Goal: Transaction & Acquisition: Purchase product/service

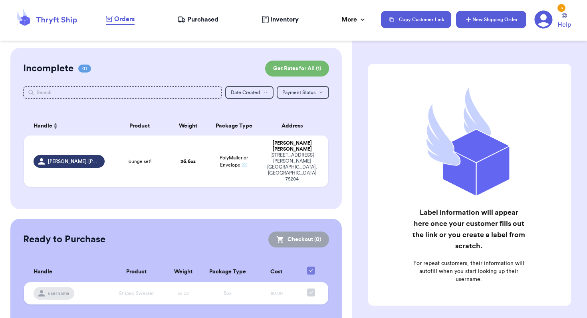
click at [494, 22] on button "New Shipping Order" at bounding box center [491, 20] width 70 height 18
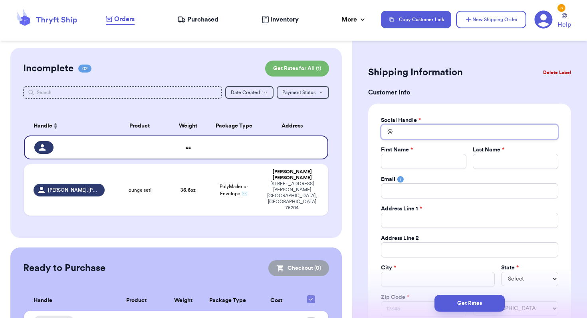
click at [407, 137] on input "Total Amount Paid" at bounding box center [469, 132] width 177 height 15
type input "a"
type input "az"
type input "aze"
type input "azeo"
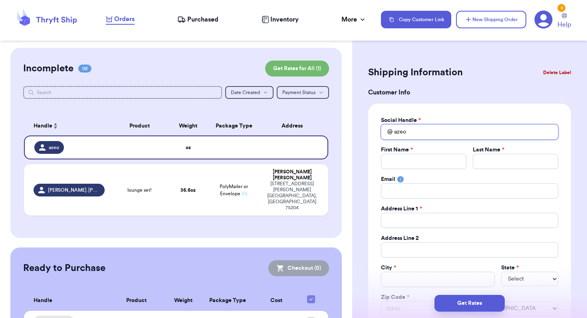
type input "azeol"
type input "azeoli"
type input "azeoli1"
type input "azeoli10"
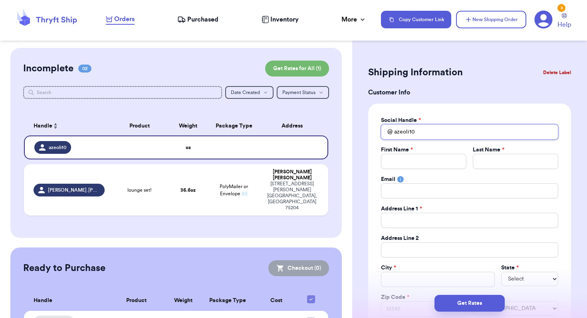
click at [435, 129] on input "azeoli10" at bounding box center [469, 132] width 177 height 15
type input "azeoli1"
type input "azeoli19"
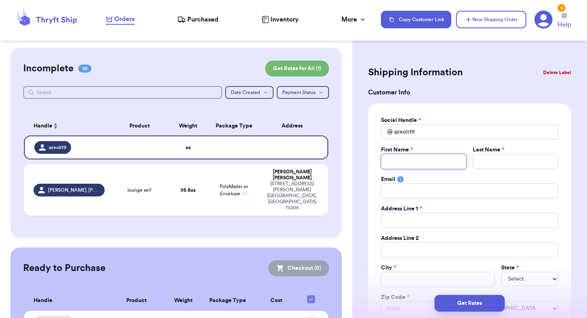
click at [444, 159] on input "Total Amount Paid" at bounding box center [423, 161] width 85 height 15
type input "A"
type input "An"
type input "And"
type input "Andr"
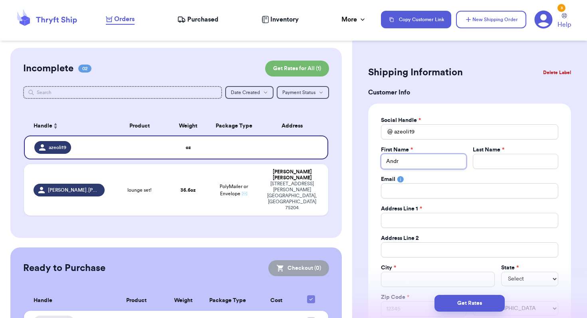
type input "[PERSON_NAME]"
type input "F"
type input "Fr"
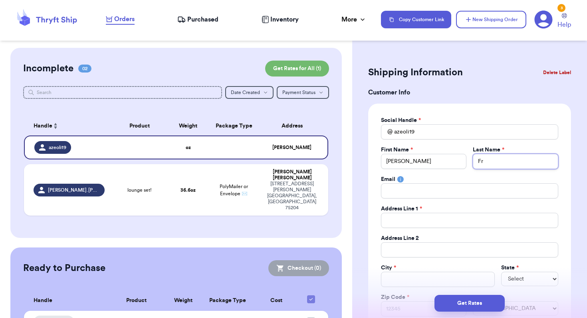
type input "Fre"
type input "Fren"
type input "Frenc"
type input "French"
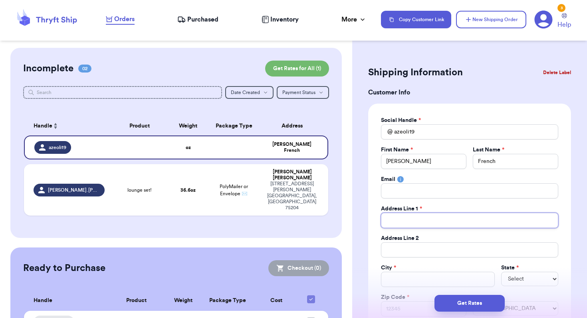
paste input "[STREET_ADDRESS][PERSON_NAME]"
type input "[STREET_ADDRESS][PERSON_NAME]"
type input "803 [PERSON_NAME]"
type input "[STREET_ADDRESS][PERSON_NAME]"
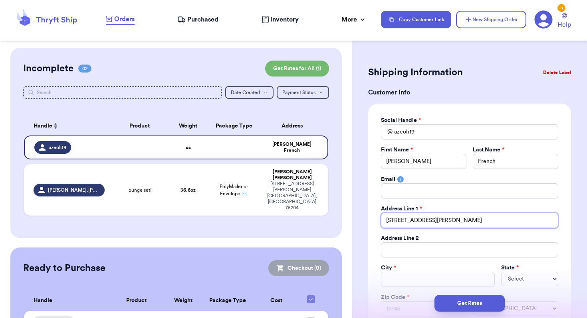
click at [386, 221] on input "[STREET_ADDRESS][PERSON_NAME]" at bounding box center [469, 220] width 177 height 15
type input "[STREET_ADDRESS][PERSON_NAME]"
click at [407, 279] on input "Total Amount Paid" at bounding box center [438, 279] width 114 height 15
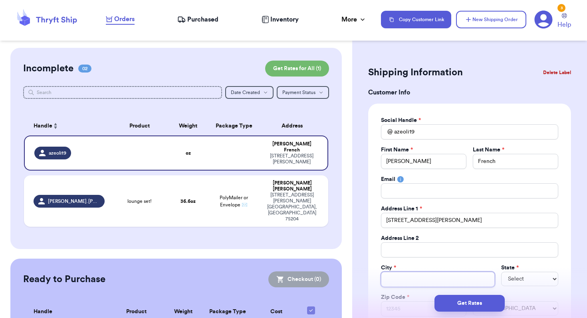
type input "M"
type input "Mu"
type input "Mur"
type input "[PERSON_NAME]"
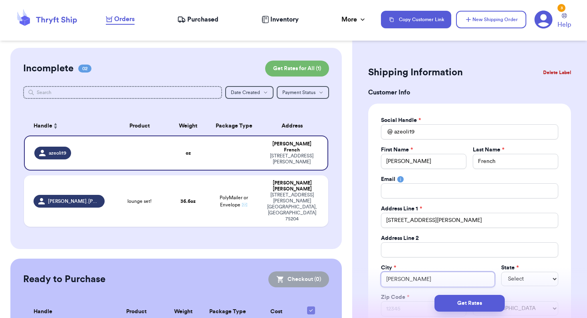
type input "[PERSON_NAME]"
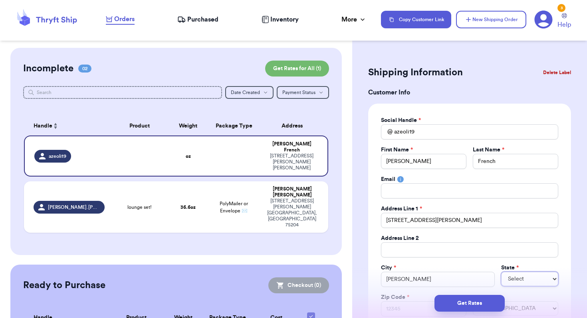
select select "KS"
click at [524, 281] on select "AL AK AZ AR CA CO CT DE DC [GEOGRAPHIC_DATA] [GEOGRAPHIC_DATA] HI ID IL IN IA […" at bounding box center [529, 279] width 57 height 14
select select "KY"
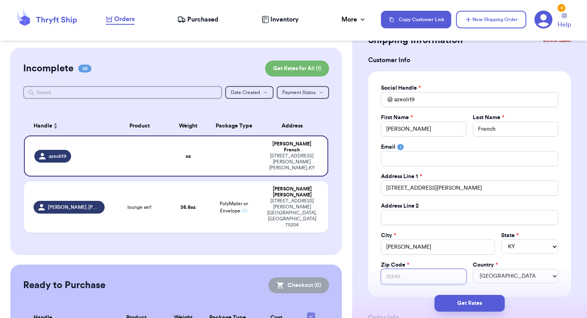
click at [415, 274] on input "Zip Code *" at bounding box center [423, 276] width 85 height 15
paste input "42071"
type input "42071"
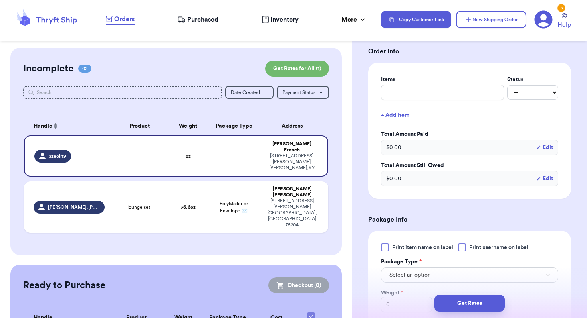
scroll to position [396, 0]
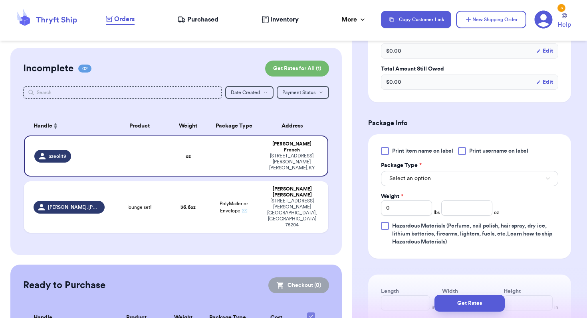
type input "42071"
click at [423, 175] on button "Select an option" at bounding box center [469, 178] width 177 height 15
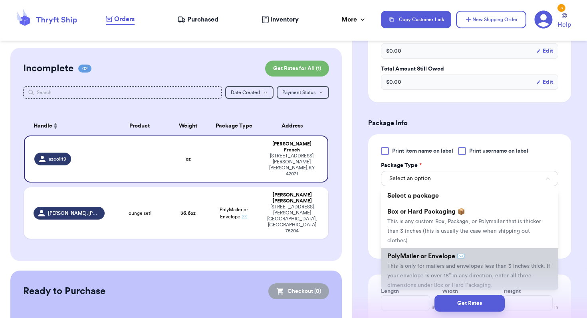
click at [425, 261] on li "PolyMailer or Envelope ✉️ This is only for mailers and envelopes less than 3 in…" at bounding box center [469, 271] width 177 height 45
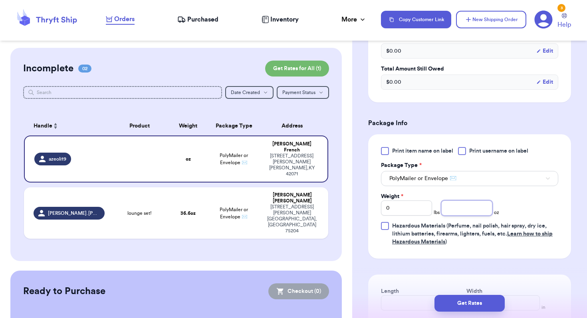
click at [467, 215] on input "number" at bounding box center [466, 208] width 51 height 15
type input "12.5"
click at [472, 307] on button "Get Rates" at bounding box center [469, 303] width 70 height 17
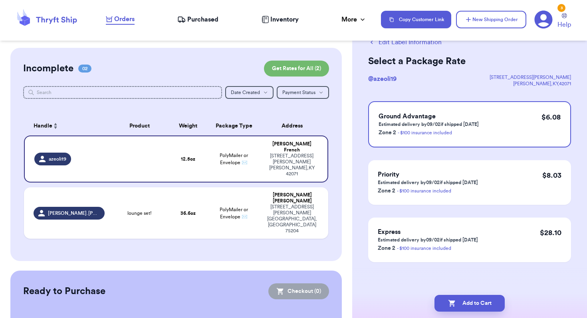
scroll to position [0, 0]
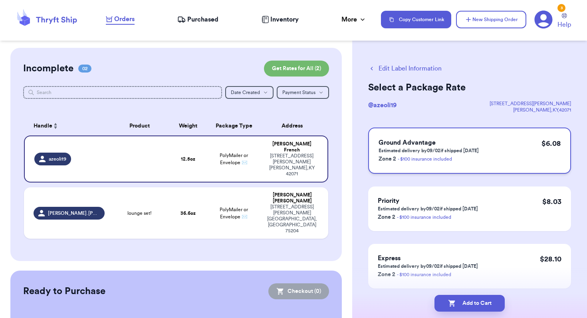
click at [442, 152] on p "Estimated delivery by 09/02 if shipped [DATE]" at bounding box center [428, 151] width 100 height 6
click at [395, 69] on button "Edit Label Information" at bounding box center [404, 69] width 73 height 10
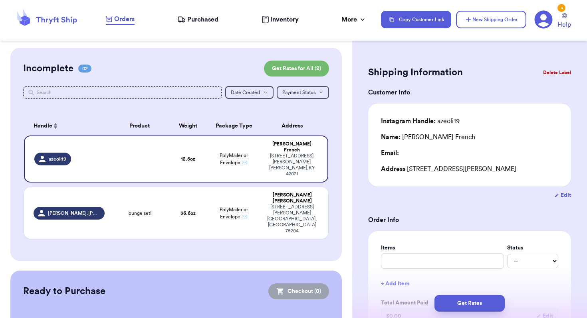
click at [562, 196] on button "Edit" at bounding box center [562, 196] width 17 height 8
select select "KY"
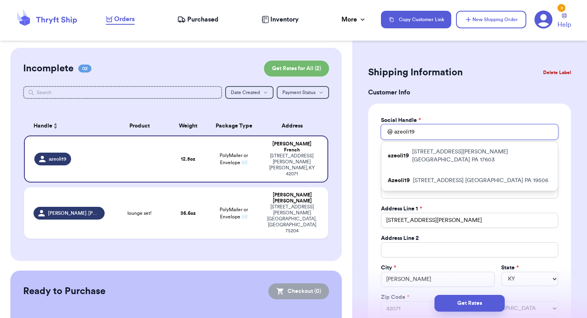
drag, startPoint x: 419, startPoint y: 128, endPoint x: 377, endPoint y: 128, distance: 42.7
click at [377, 128] on div "Social Handle * @ azeoli19 azeoli19 [STREET_ADDRESS][PERSON_NAME] Azeoli19 [STR…" at bounding box center [469, 217] width 203 height 226
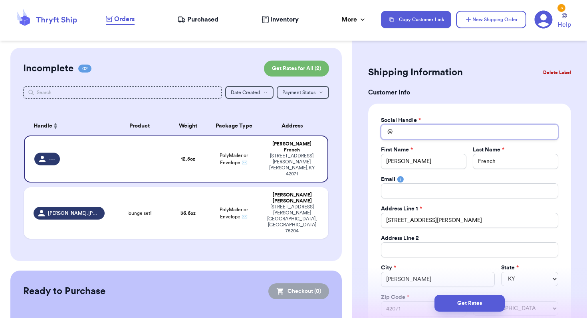
type input "----"
click at [492, 111] on div "Social Handle * @ ---- First Name * [PERSON_NAME] Last Name * French Email Addr…" at bounding box center [469, 217] width 203 height 226
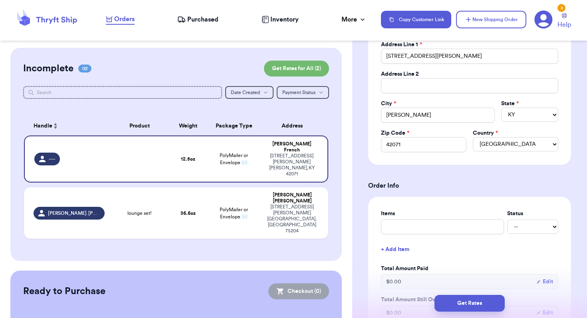
scroll to position [93, 0]
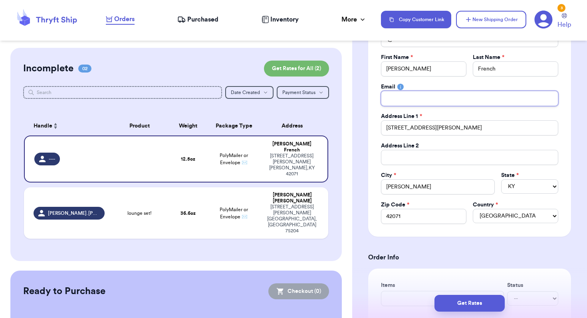
click at [439, 103] on input "Total Amount Paid" at bounding box center [469, 98] width 177 height 15
paste input "[EMAIL_ADDRESS][DOMAIN_NAME]"
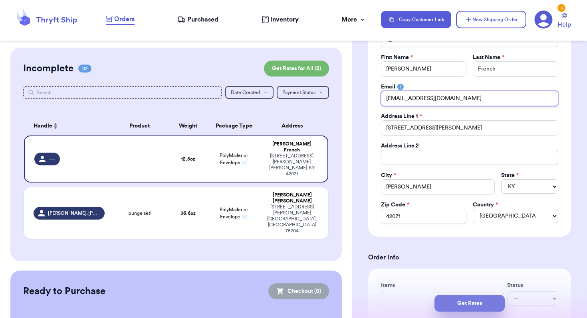
type input "[EMAIL_ADDRESS][DOMAIN_NAME]"
click at [486, 304] on button "Get Rates" at bounding box center [469, 303] width 70 height 17
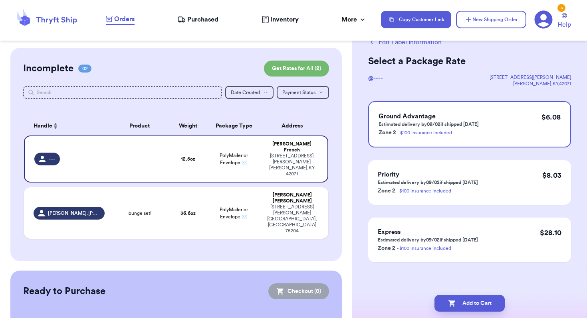
scroll to position [0, 0]
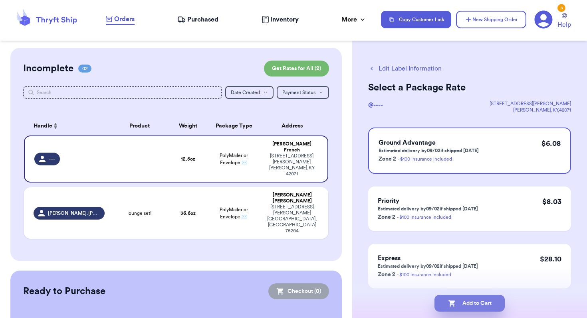
click at [483, 305] on button "Add to Cart" at bounding box center [469, 303] width 70 height 17
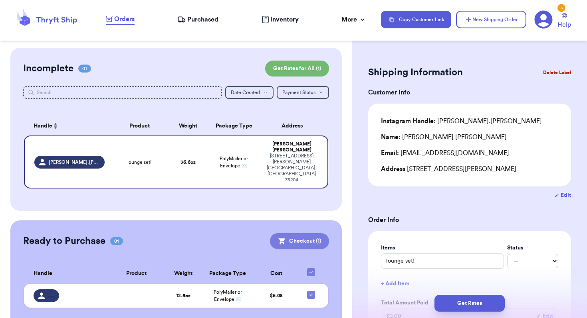
click at [303, 233] on button "Checkout ( 1 )" at bounding box center [299, 241] width 59 height 16
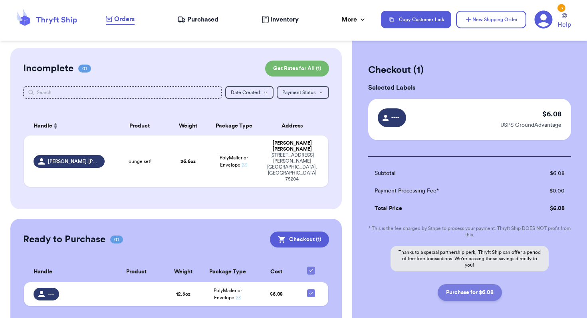
click at [457, 292] on button "Purchase for $6.08" at bounding box center [469, 293] width 64 height 17
checkbox input "false"
checkbox input "true"
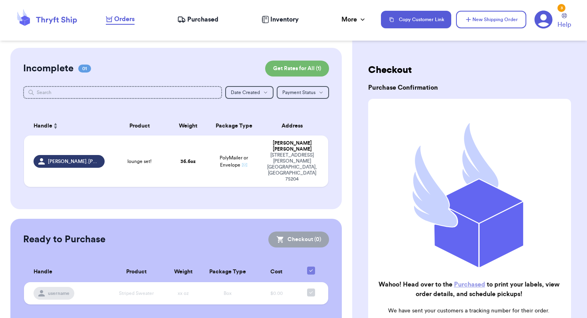
scroll to position [75, 0]
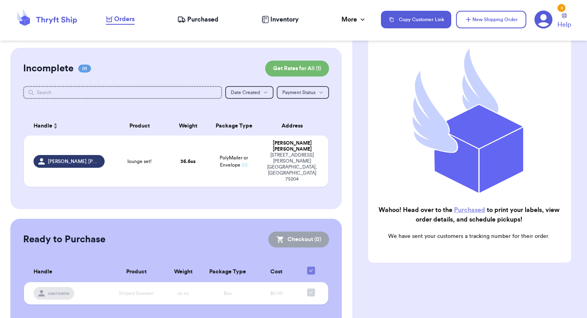
click at [210, 20] on span "Purchased" at bounding box center [202, 20] width 31 height 10
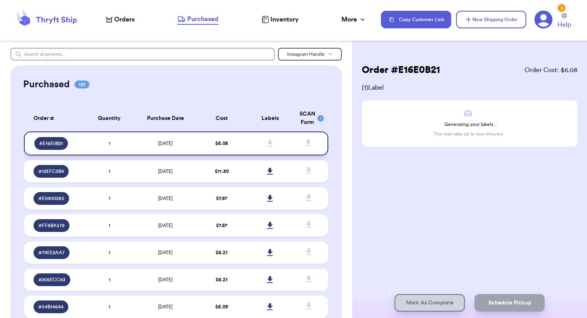
click at [184, 140] on td "[DATE]" at bounding box center [165, 144] width 64 height 24
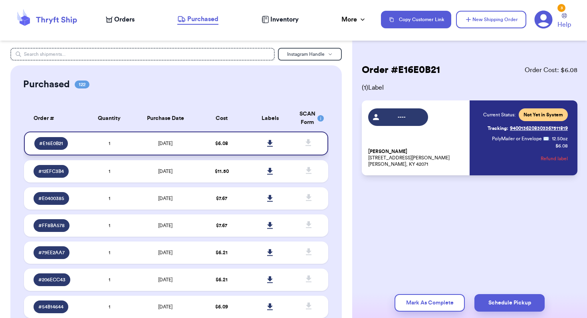
click at [269, 144] on icon at bounding box center [270, 143] width 6 height 7
